Goal: Task Accomplishment & Management: Manage account settings

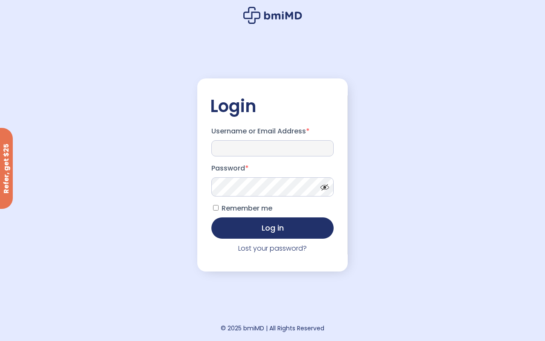
type input "**********"
click at [210, 190] on p "Password *" at bounding box center [272, 179] width 125 height 38
click at [327, 188] on span at bounding box center [322, 185] width 13 height 6
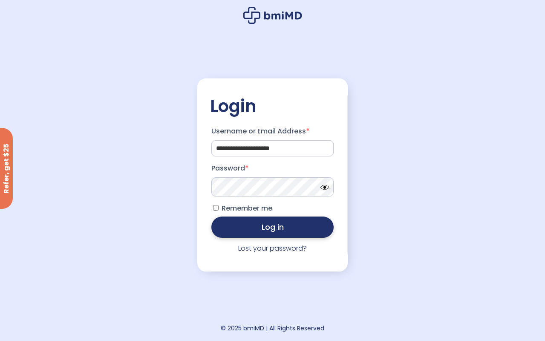
click at [268, 225] on button "Log in" at bounding box center [272, 227] width 123 height 21
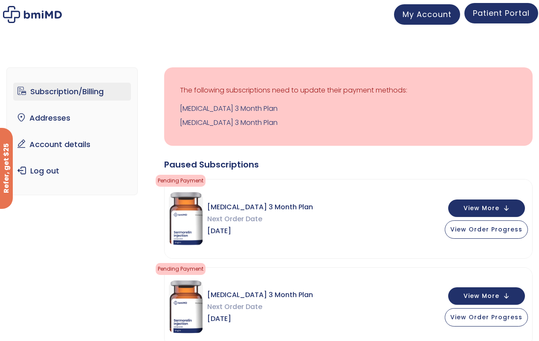
click at [492, 12] on span "Patient Portal" at bounding box center [501, 13] width 57 height 11
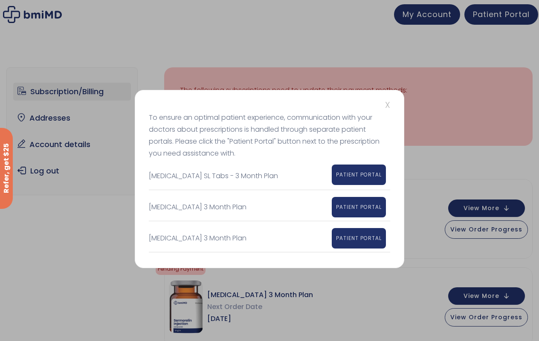
click at [371, 171] on span "PATIENT PORTAL" at bounding box center [359, 174] width 46 height 7
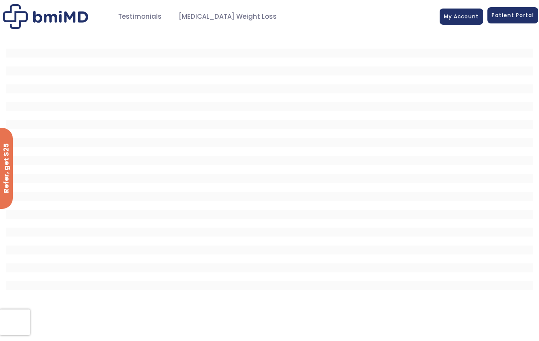
click at [512, 17] on span "Patient Portal" at bounding box center [513, 15] width 42 height 7
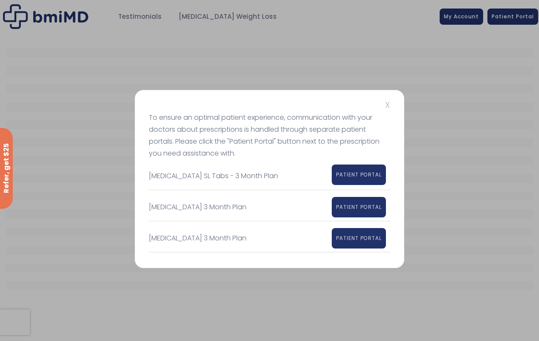
click at [355, 178] on link "PATIENT PORTAL" at bounding box center [359, 175] width 54 height 20
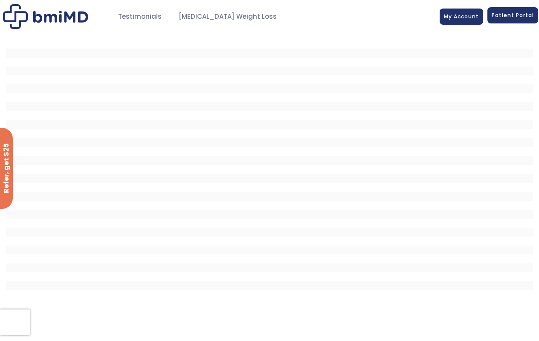
click at [515, 13] on span "Patient Portal" at bounding box center [513, 15] width 42 height 7
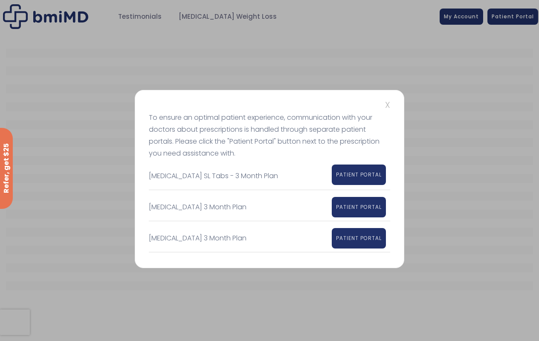
click at [352, 176] on span "PATIENT PORTAL" at bounding box center [359, 174] width 46 height 7
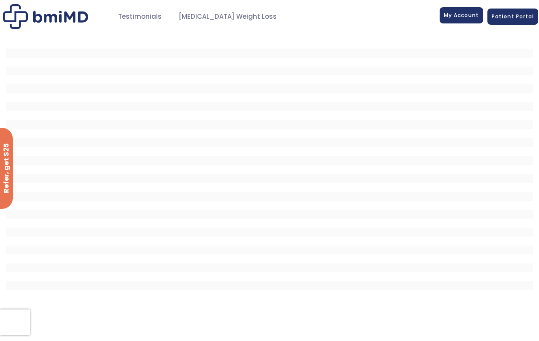
click at [463, 14] on span "My Account" at bounding box center [461, 15] width 35 height 7
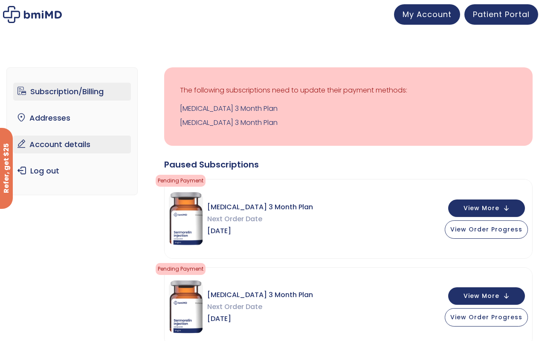
click at [70, 145] on link "Account details" at bounding box center [72, 145] width 118 height 18
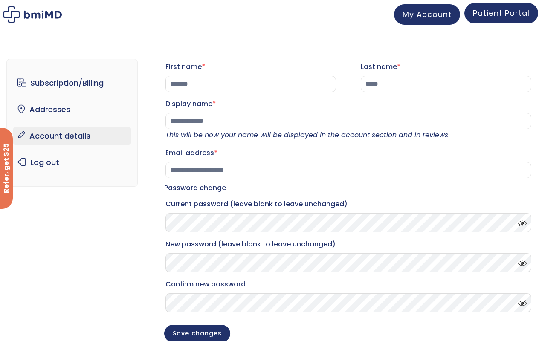
click at [496, 14] on span "Patient Portal" at bounding box center [501, 13] width 57 height 11
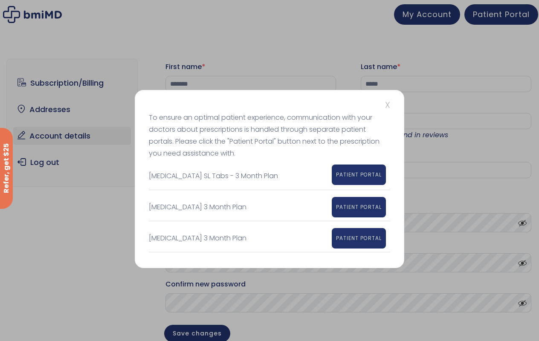
click at [355, 171] on span "PATIENT PORTAL" at bounding box center [359, 174] width 46 height 7
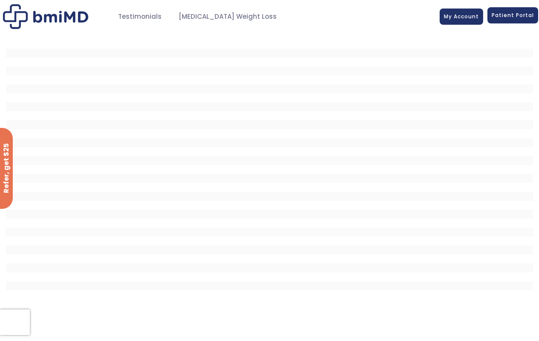
click at [522, 12] on span "Patient Portal" at bounding box center [513, 15] width 42 height 7
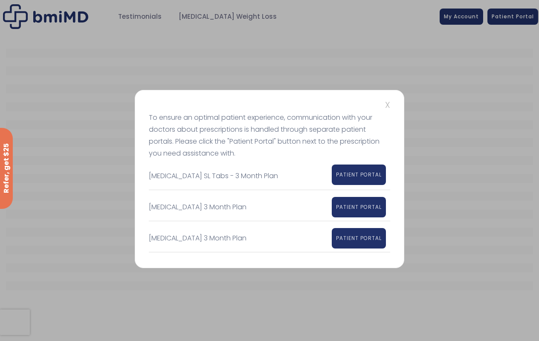
click at [362, 174] on span "PATIENT PORTAL" at bounding box center [359, 174] width 46 height 7
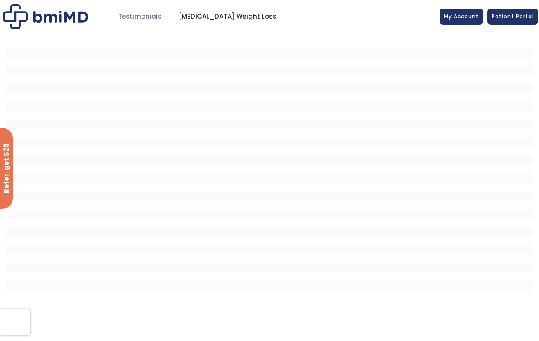
click at [226, 15] on span "[MEDICAL_DATA] Weight Loss" at bounding box center [228, 17] width 98 height 10
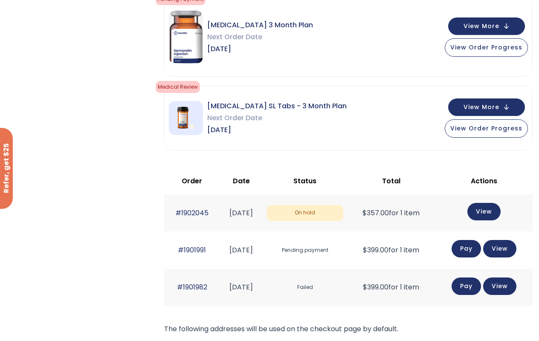
scroll to position [272, 0]
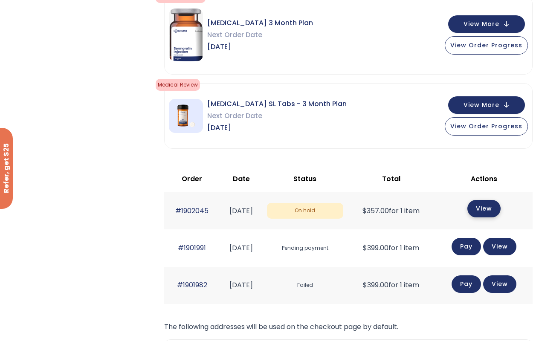
click at [486, 211] on link "View" at bounding box center [483, 208] width 33 height 17
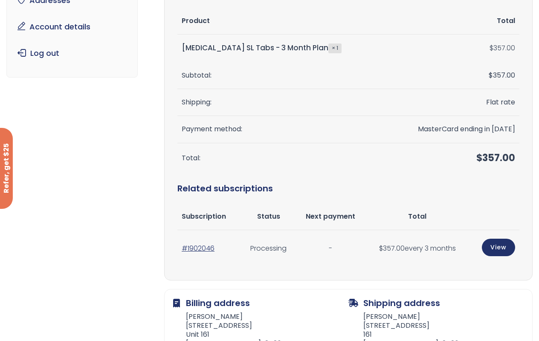
scroll to position [110, 0]
click at [201, 247] on link "#1902046" at bounding box center [198, 248] width 33 height 10
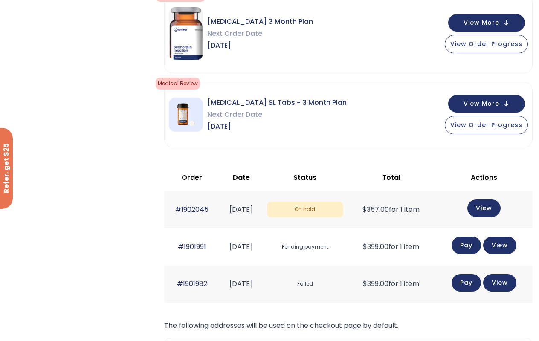
scroll to position [275, 0]
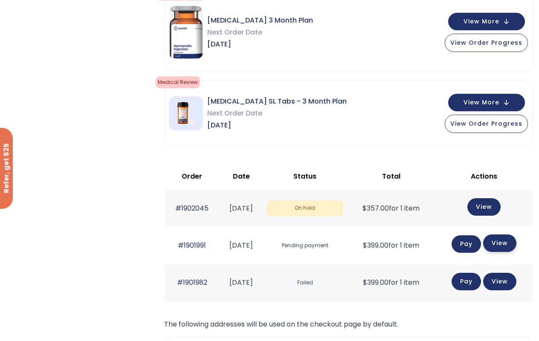
click at [504, 243] on link "View" at bounding box center [499, 242] width 33 height 17
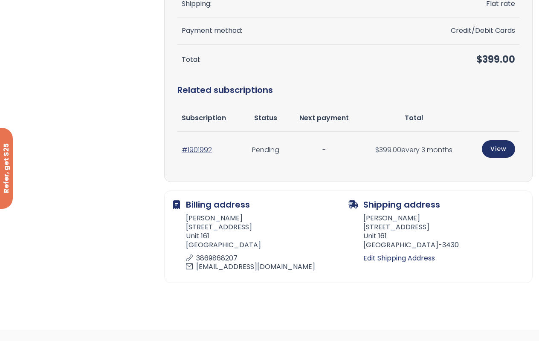
scroll to position [211, 0]
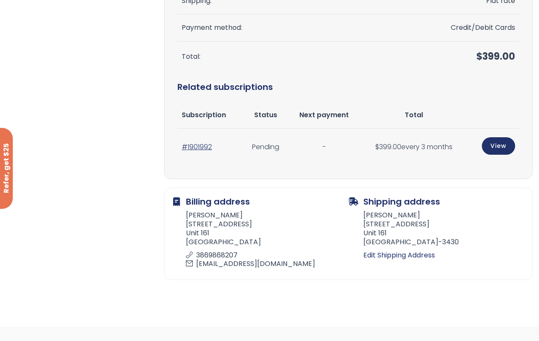
click at [262, 113] on span "Status" at bounding box center [265, 115] width 23 height 10
click at [503, 146] on link "View" at bounding box center [498, 144] width 33 height 17
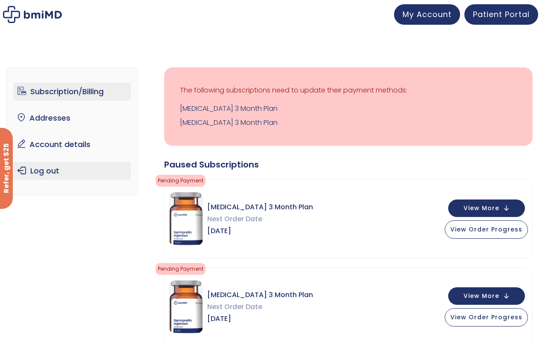
click at [57, 163] on link "Log out" at bounding box center [72, 171] width 118 height 18
click at [54, 169] on link "Log out" at bounding box center [72, 171] width 118 height 18
